Goal: Task Accomplishment & Management: Use online tool/utility

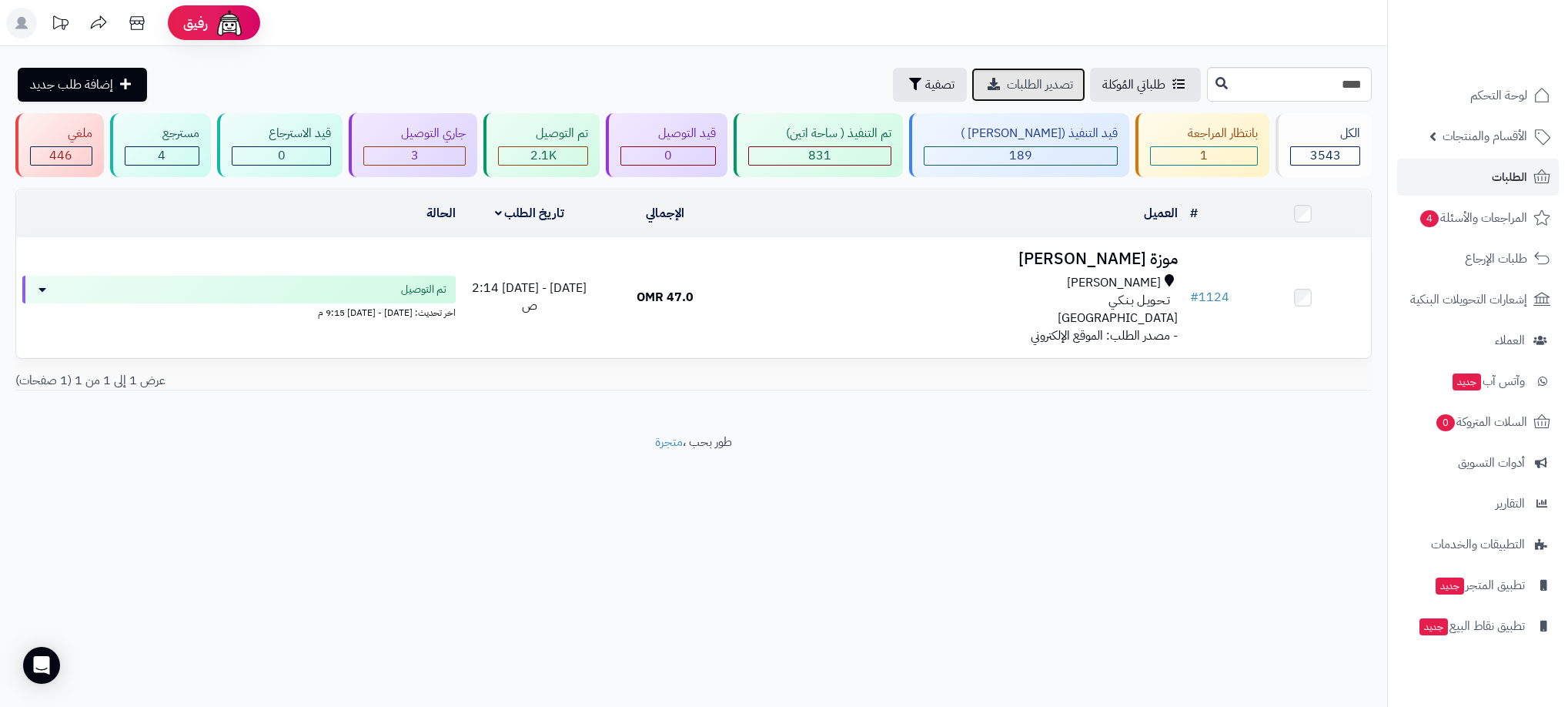
click at [1007, 87] on span "تصدير الطلبات" at bounding box center [1039, 84] width 66 height 19
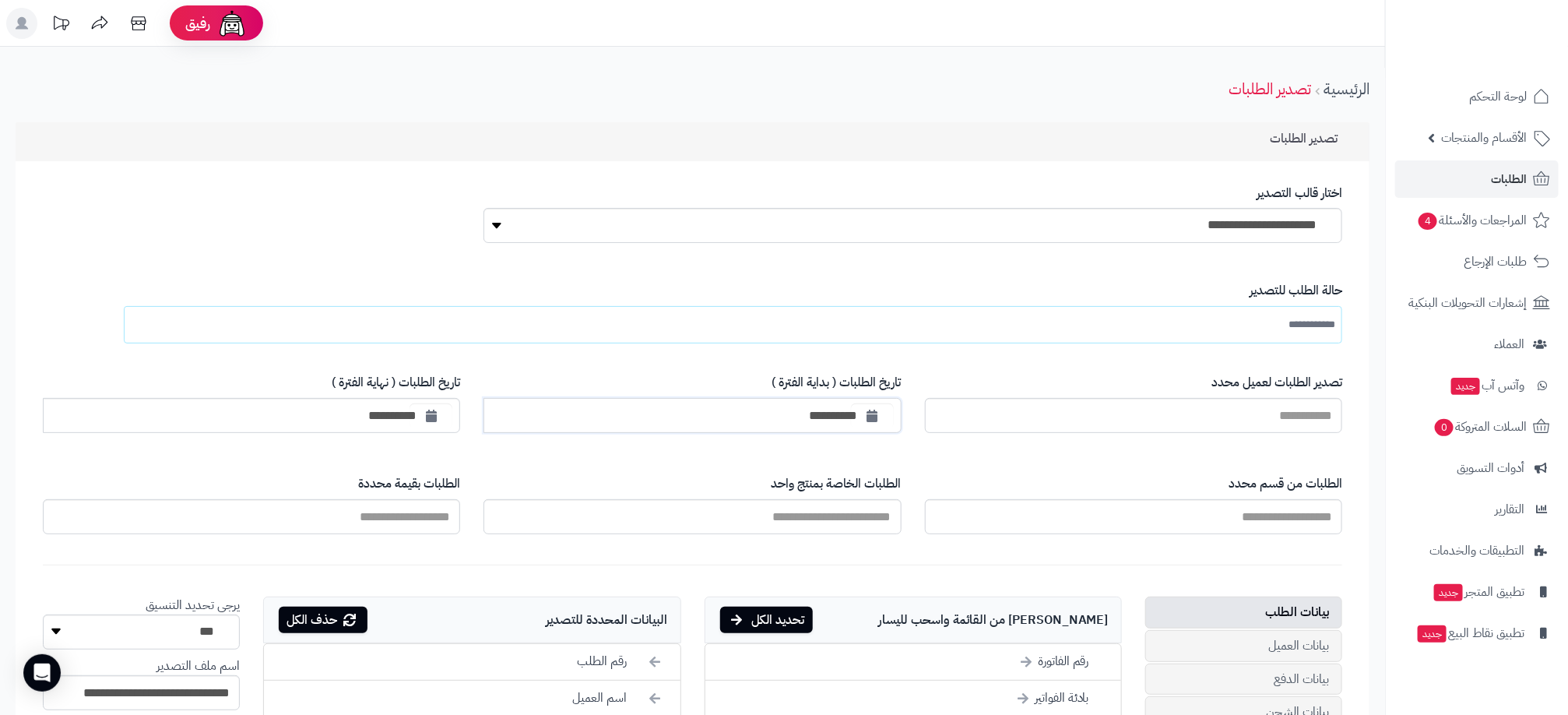
click at [837, 426] on input "**********" at bounding box center [693, 415] width 418 height 35
click at [874, 419] on icon "button" at bounding box center [873, 415] width 11 height 12
click at [899, 458] on th "›" at bounding box center [900, 450] width 28 height 23
click at [1054, 442] on th "‹" at bounding box center [1060, 450] width 28 height 23
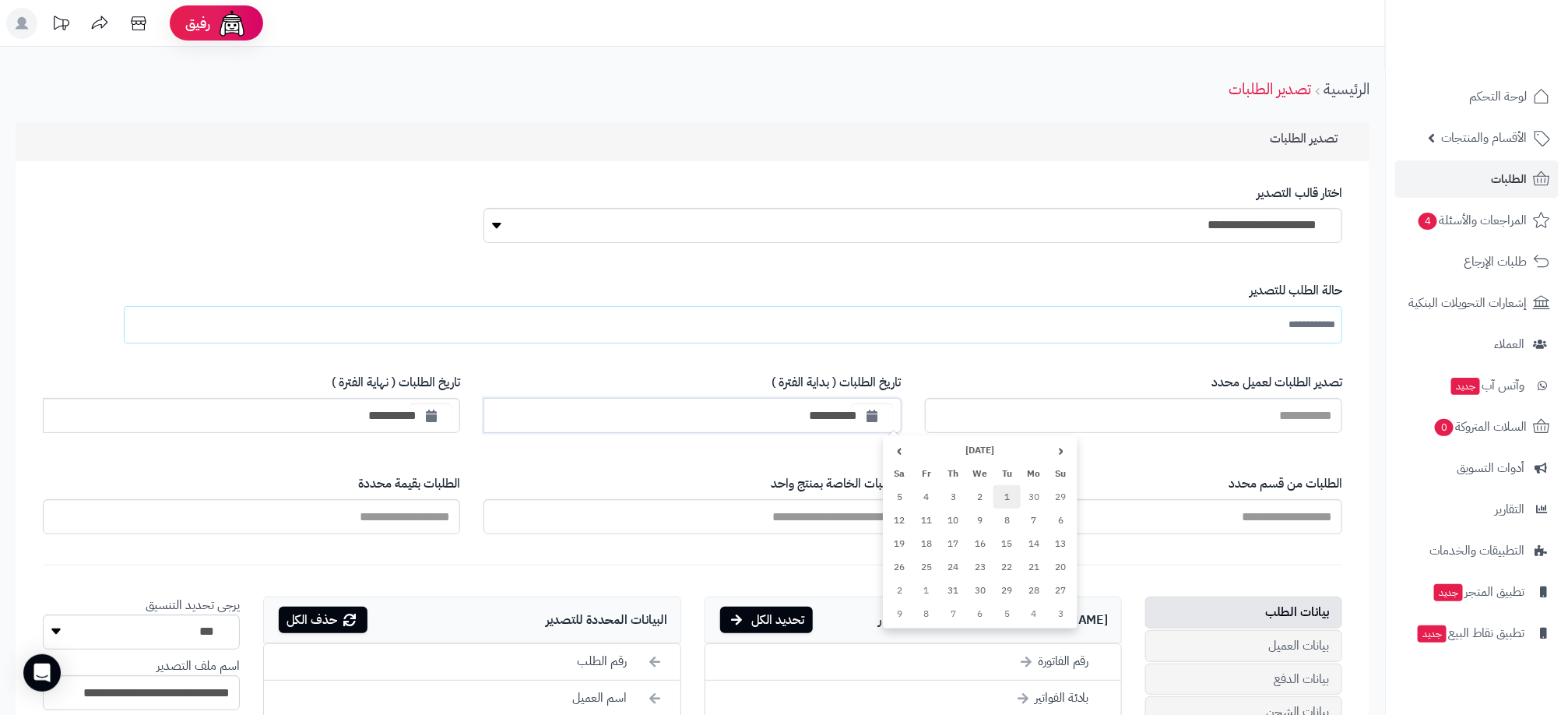
click at [998, 491] on td "1" at bounding box center [1007, 496] width 28 height 23
type input "**********"
click at [1290, 322] on input "text" at bounding box center [1298, 324] width 73 height 28
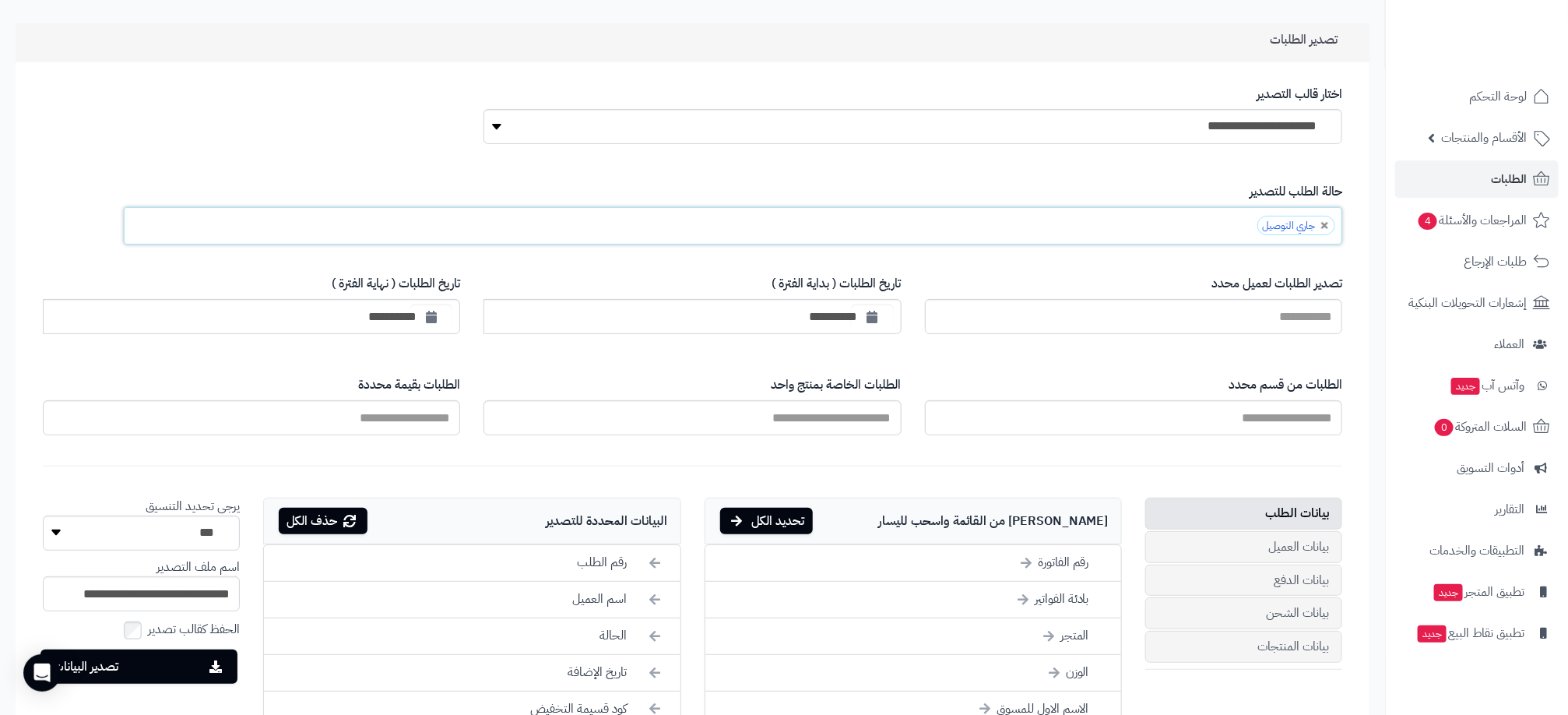
scroll to position [117, 0]
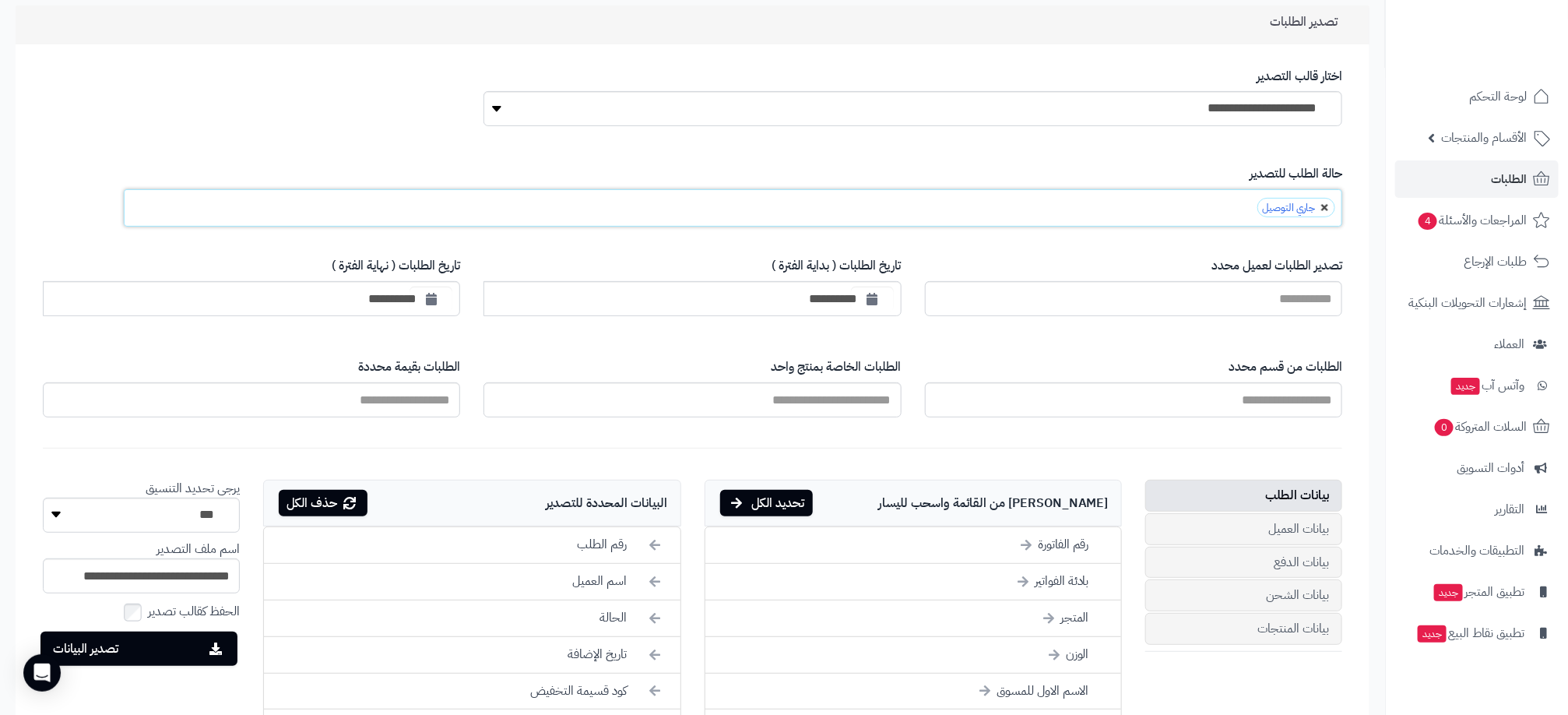
click at [1329, 212] on link at bounding box center [1324, 208] width 9 height 9
click at [1297, 206] on ul at bounding box center [733, 208] width 1218 height 37
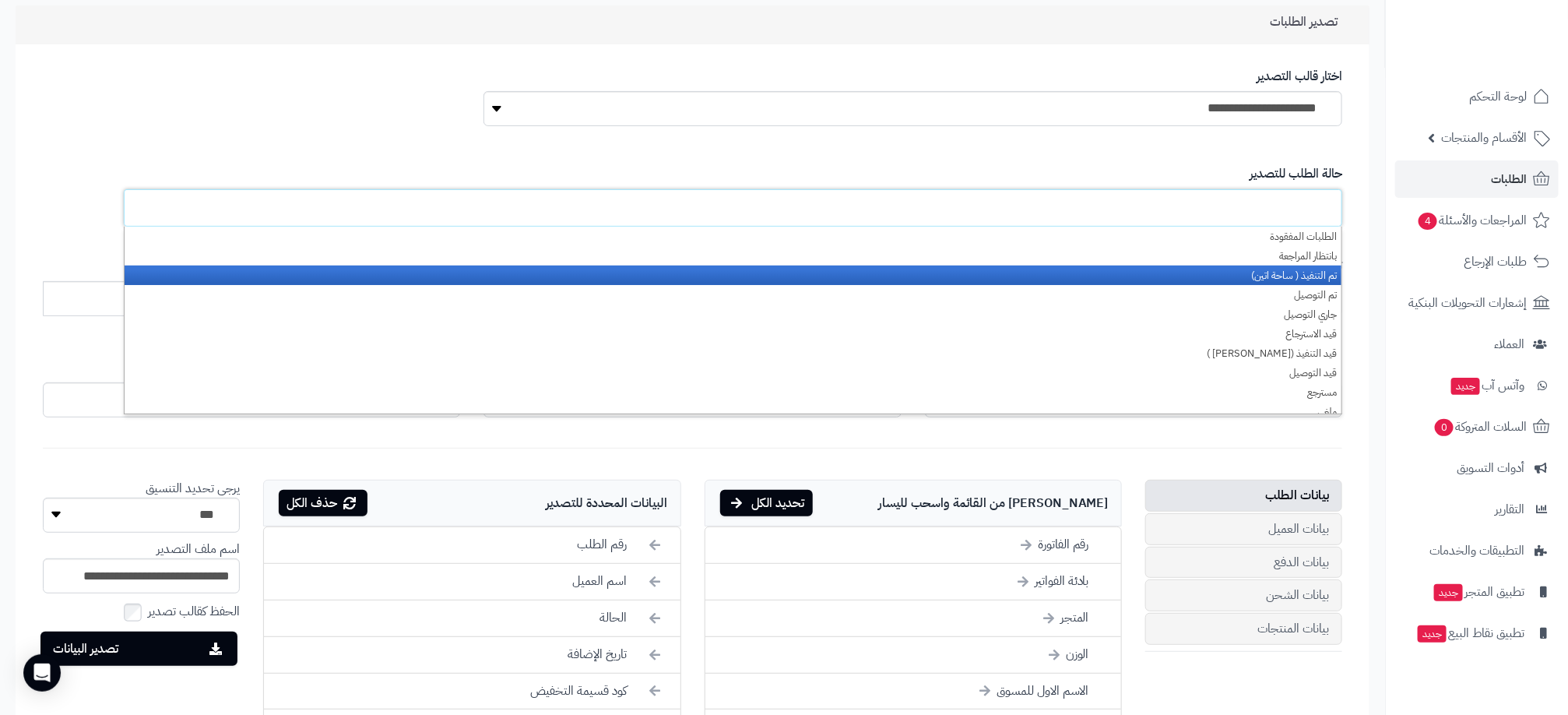
click at [1287, 270] on li "تم التنفيذ ( ساحة اتين)" at bounding box center [733, 275] width 1216 height 20
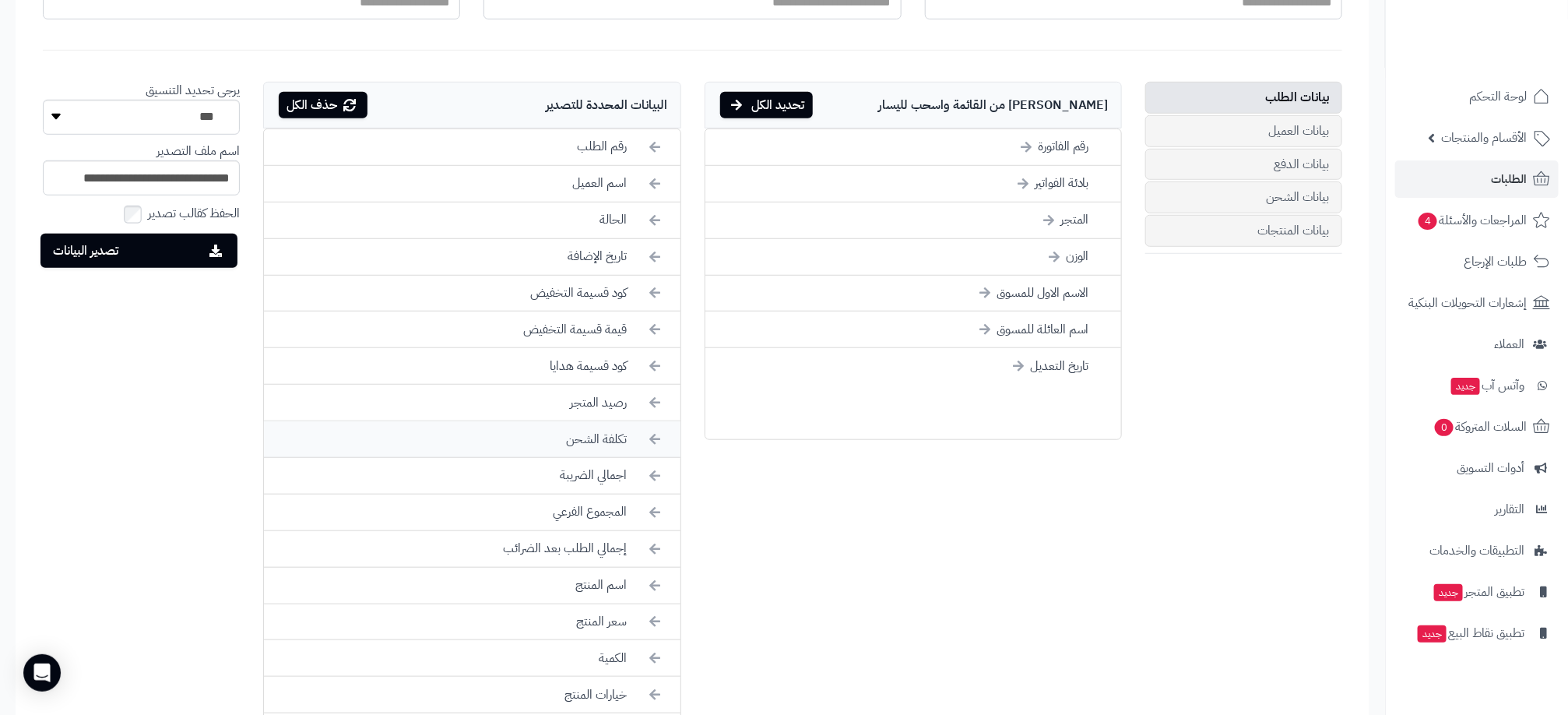
scroll to position [584, 0]
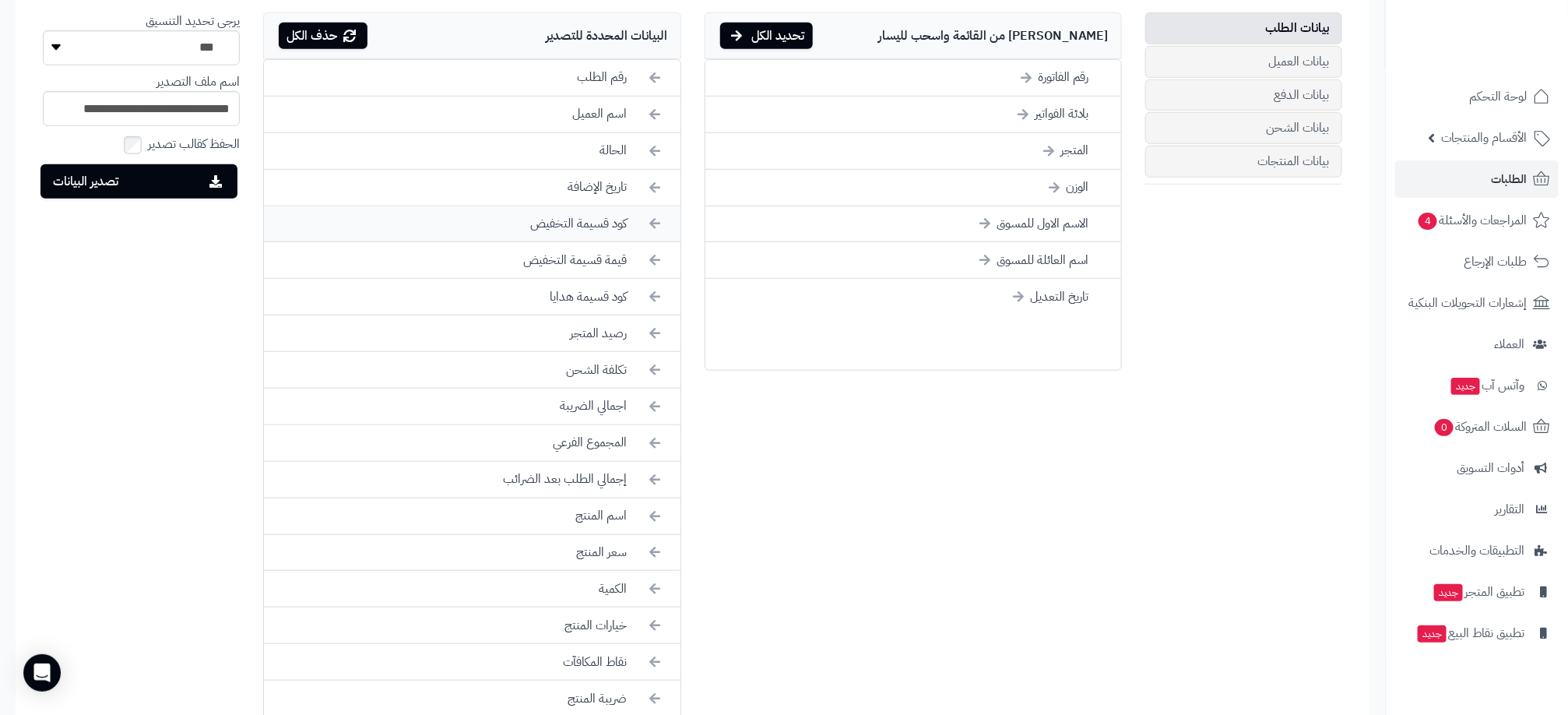
click at [634, 243] on li "كود قسيمة التخفيض" at bounding box center [472, 224] width 416 height 37
click at [619, 307] on li "تكلفة الشحن" at bounding box center [472, 296] width 416 height 37
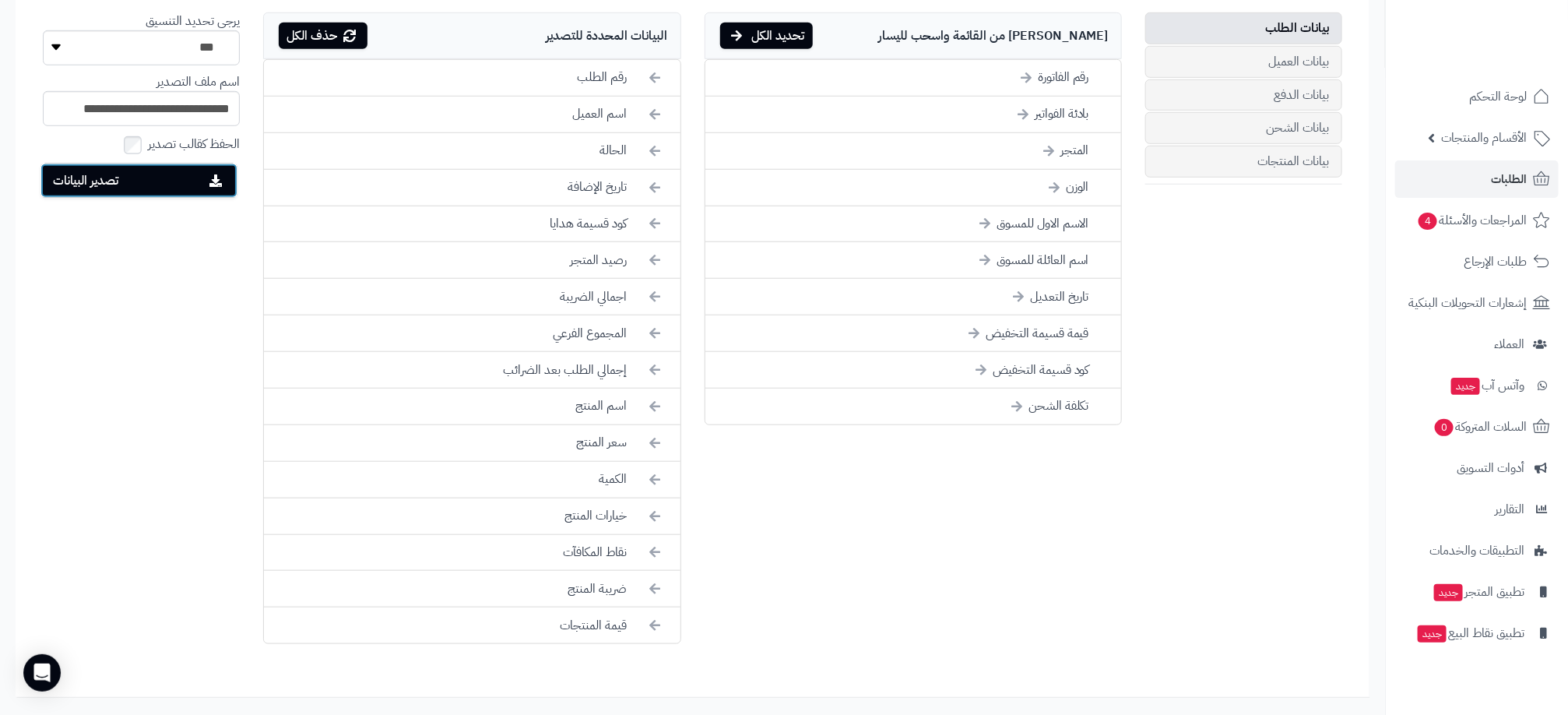
click at [167, 182] on button "تصدير البيانات" at bounding box center [138, 180] width 197 height 34
drag, startPoint x: 842, startPoint y: 607, endPoint x: 960, endPoint y: 436, distance: 207.8
click at [850, 605] on div "بيانات الطلب بيانات العميل بيانات الدفع بيانات الشحن بيانات المنتجات اختر من ال…" at bounding box center [693, 331] width 1323 height 638
